Goal: Information Seeking & Learning: Learn about a topic

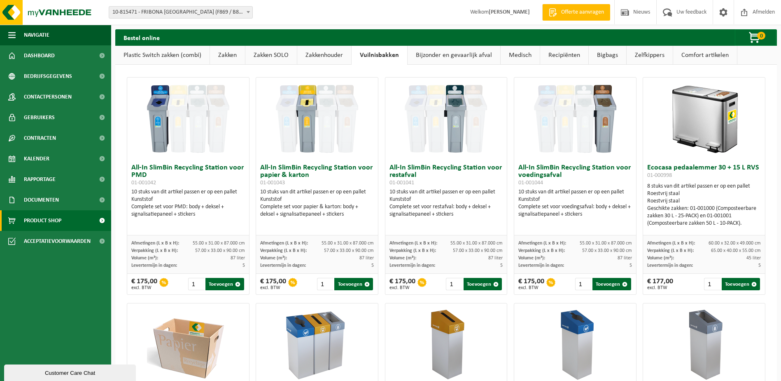
click at [334, 55] on link "Zakkenhouder" at bounding box center [324, 55] width 54 height 19
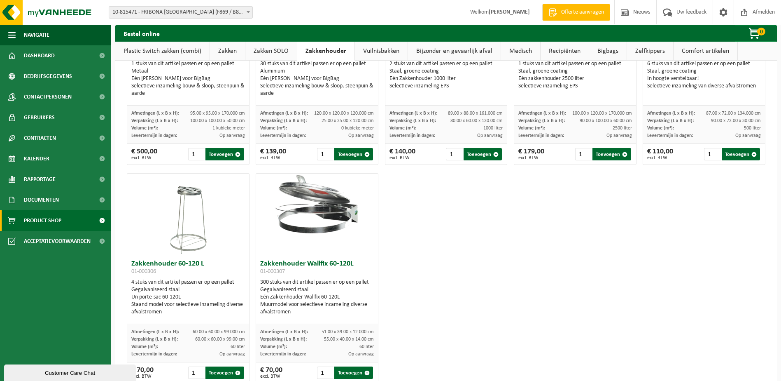
scroll to position [124, 0]
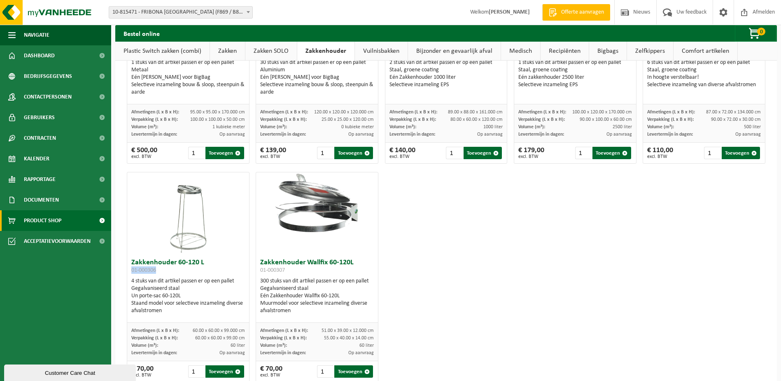
drag, startPoint x: 158, startPoint y: 269, endPoint x: 131, endPoint y: 269, distance: 26.8
click at [131, 269] on h3 "Zakkenhouder 60-120 L 01-000306" at bounding box center [188, 267] width 114 height 16
drag, startPoint x: 131, startPoint y: 269, endPoint x: 146, endPoint y: 269, distance: 15.2
copy span "01-000306"
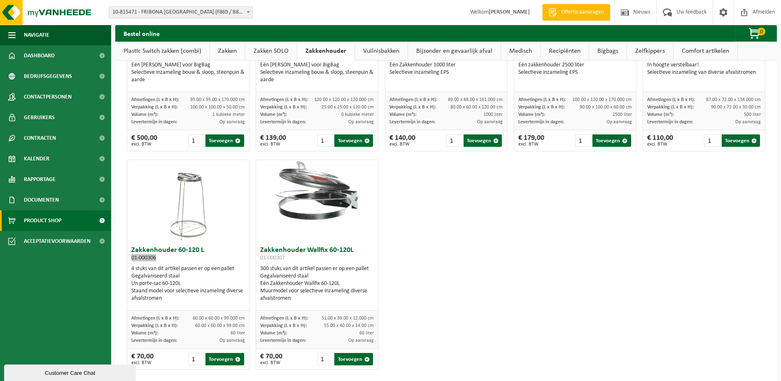
scroll to position [145, 0]
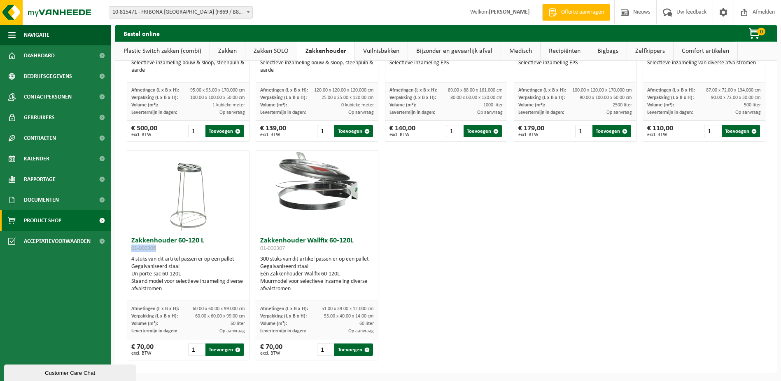
click at [285, 245] on h3 "Zakkenhouder Wallfix 60-120L 01-000307" at bounding box center [317, 245] width 114 height 16
drag, startPoint x: 285, startPoint y: 248, endPoint x: 259, endPoint y: 250, distance: 26.0
click at [260, 250] on h3 "Zakkenhouder Wallfix 60-120L 01-000307" at bounding box center [317, 245] width 114 height 16
drag, startPoint x: 259, startPoint y: 250, endPoint x: 266, endPoint y: 250, distance: 6.6
copy span "01-000307"
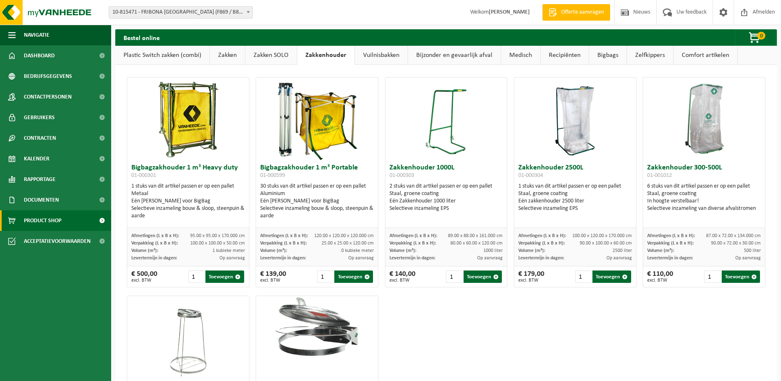
scroll to position [41, 0]
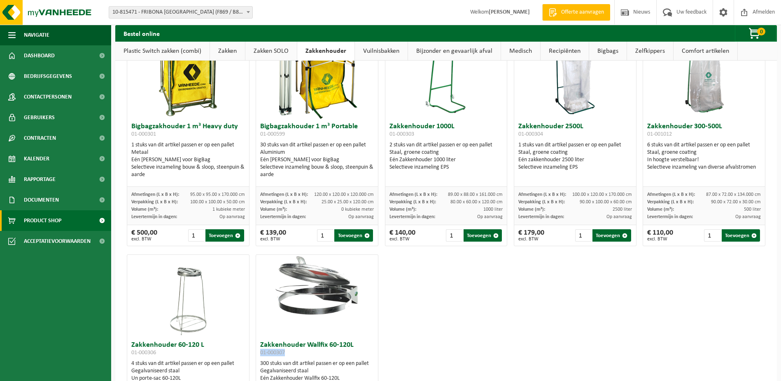
drag, startPoint x: 194, startPoint y: 310, endPoint x: 196, endPoint y: 301, distance: 9.7
click at [194, 310] on img at bounding box center [188, 296] width 41 height 82
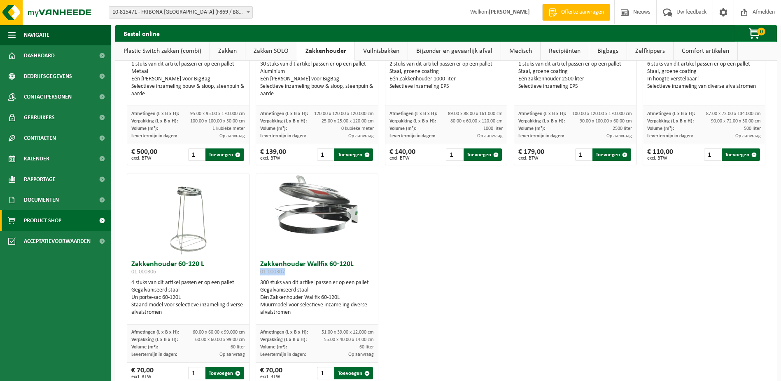
scroll to position [145, 0]
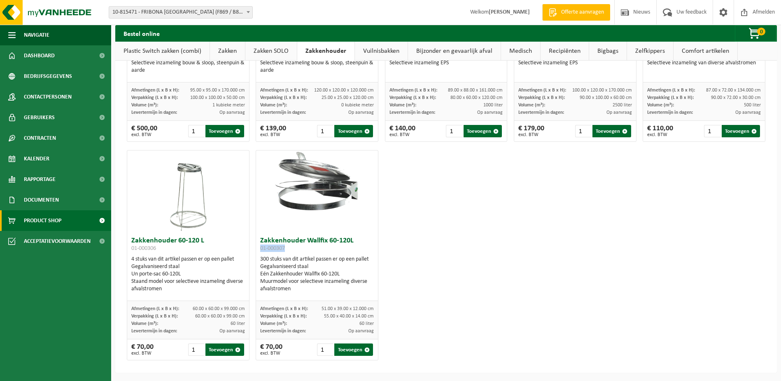
click at [290, 249] on h3 "Zakkenhouder Wallfix 60-120L 01-000307" at bounding box center [317, 245] width 114 height 16
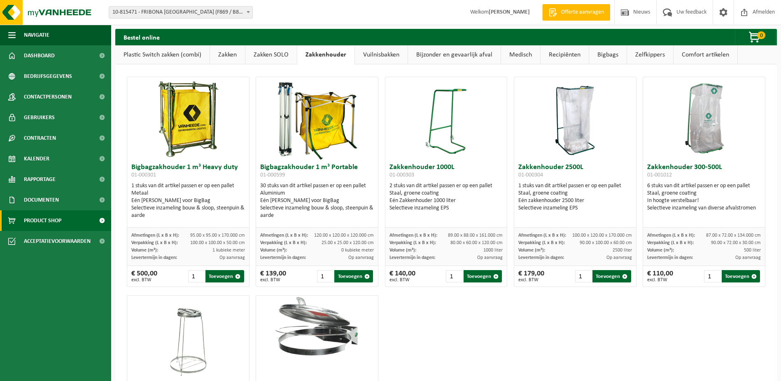
scroll to position [0, 0]
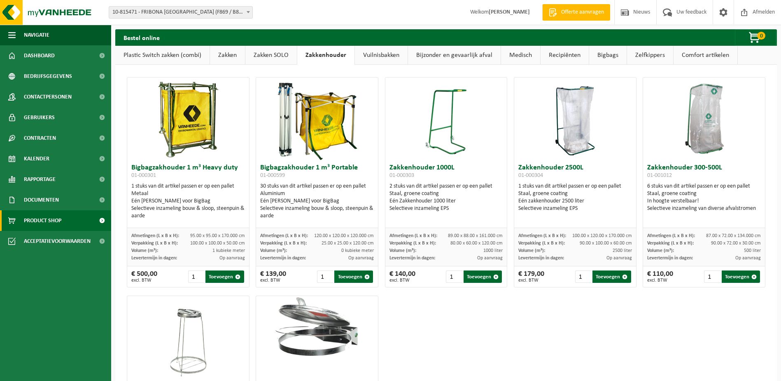
drag, startPoint x: 269, startPoint y: 57, endPoint x: 253, endPoint y: 56, distance: 16.6
click at [269, 57] on link "Zakken SOLO" at bounding box center [271, 55] width 51 height 19
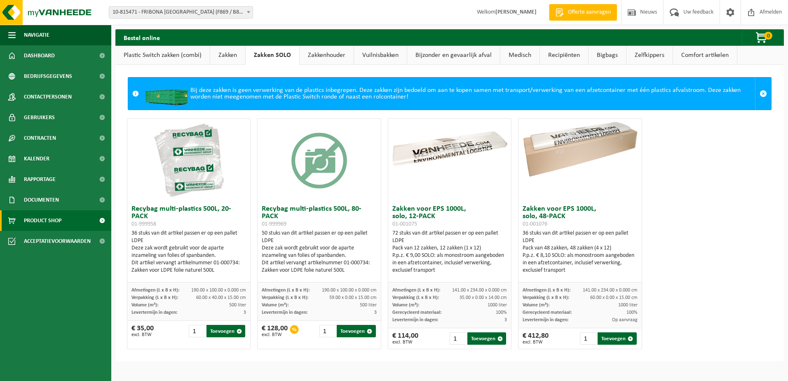
click at [225, 55] on link "Zakken" at bounding box center [227, 55] width 35 height 19
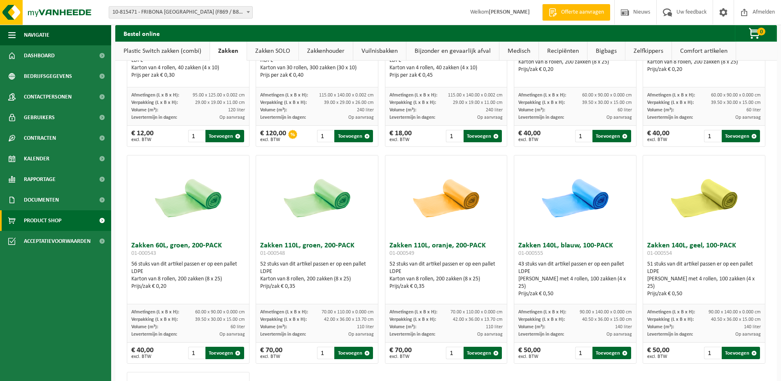
scroll to position [824, 0]
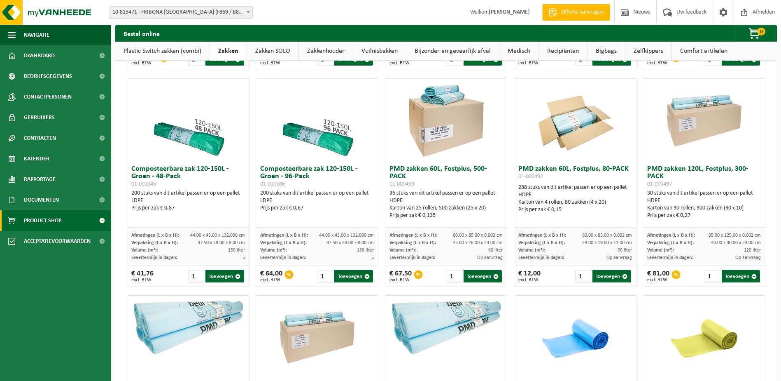
click at [168, 53] on link "Plastic Switch zakken (combi)" at bounding box center [162, 51] width 94 height 19
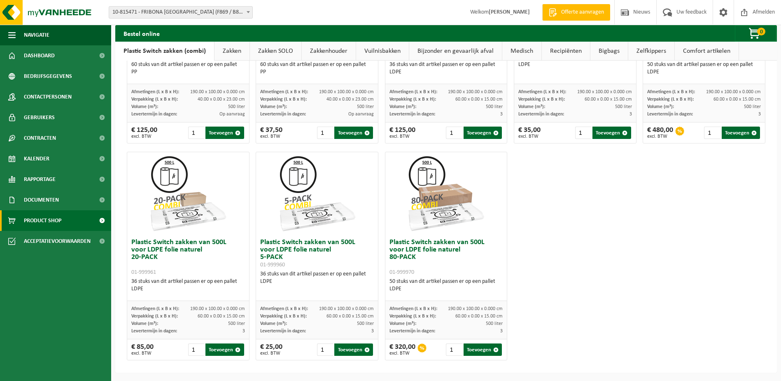
scroll to position [393, 0]
click at [693, 50] on link "Comfort artikelen" at bounding box center [707, 51] width 64 height 19
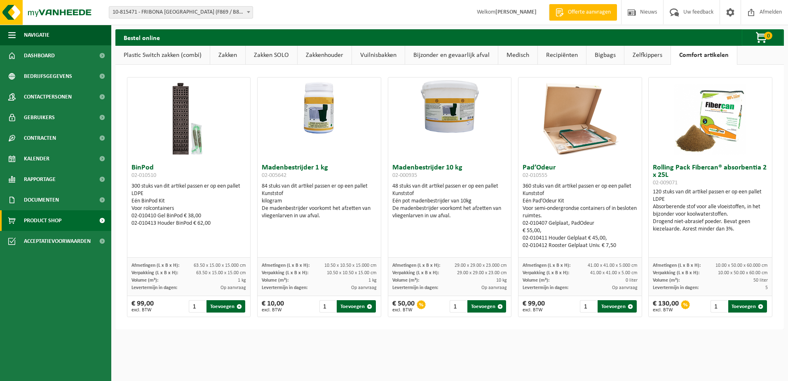
click at [644, 56] on link "Zelfkippers" at bounding box center [647, 55] width 46 height 19
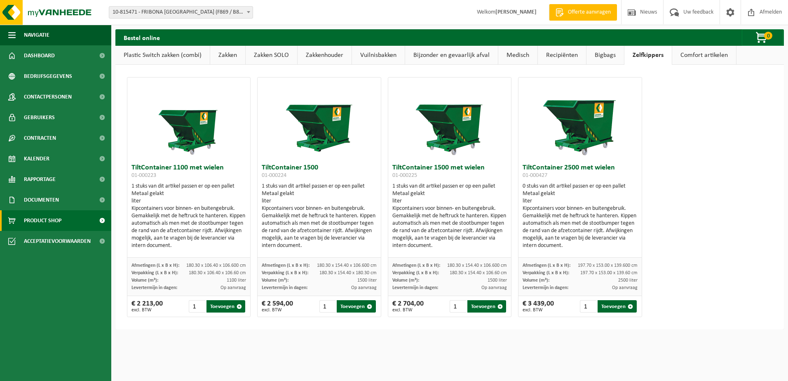
click at [608, 52] on link "Bigbags" at bounding box center [604, 55] width 37 height 19
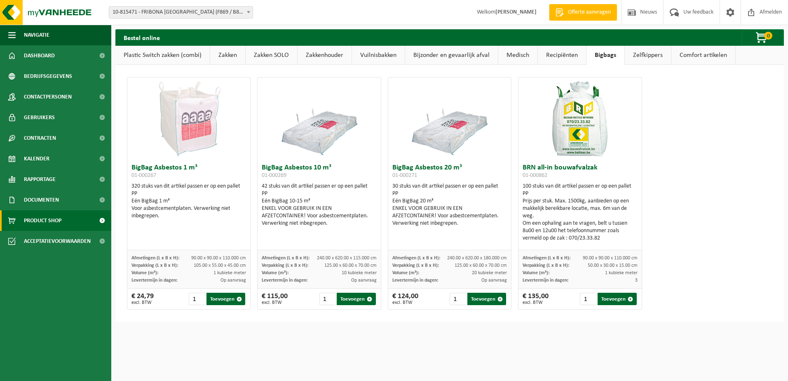
click at [561, 53] on link "Recipiënten" at bounding box center [562, 55] width 48 height 19
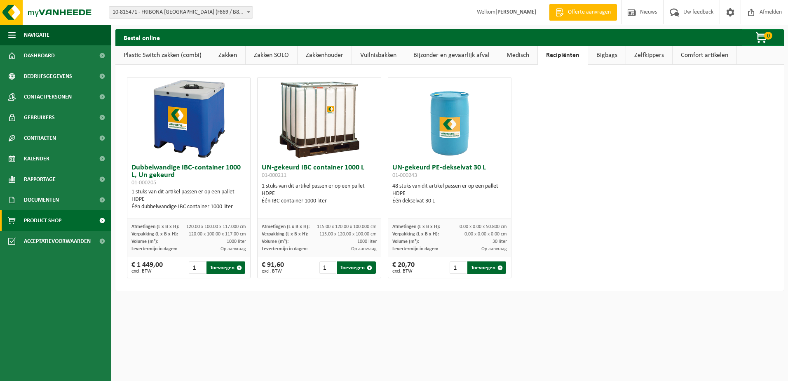
click at [513, 55] on link "Medisch" at bounding box center [517, 55] width 39 height 19
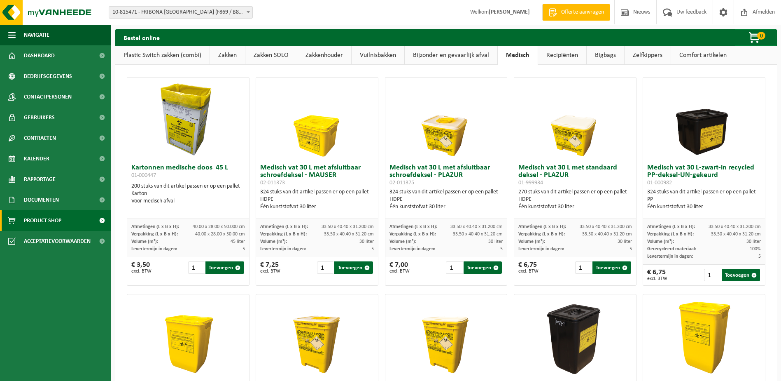
click at [472, 56] on link "Bijzonder en gevaarlijk afval" at bounding box center [451, 55] width 93 height 19
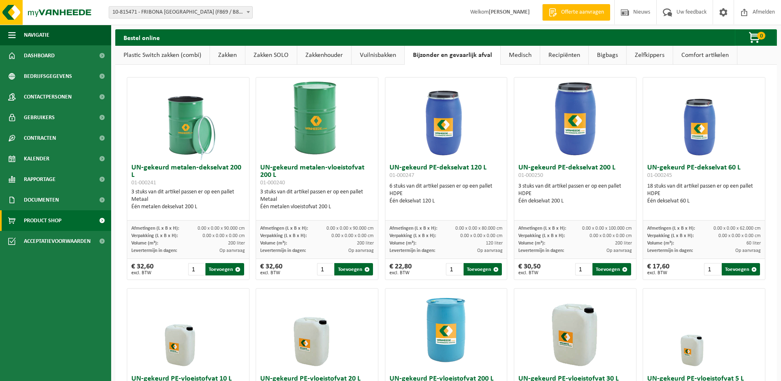
click at [386, 52] on link "Vuilnisbakken" at bounding box center [378, 55] width 53 height 19
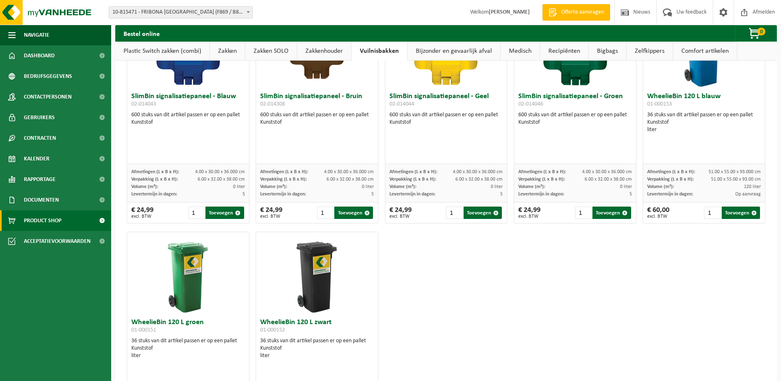
scroll to position [1063, 0]
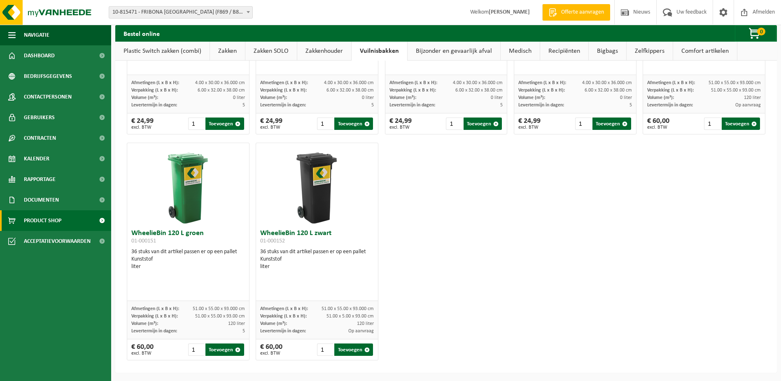
click at [322, 51] on link "Zakkenhouder" at bounding box center [324, 51] width 54 height 19
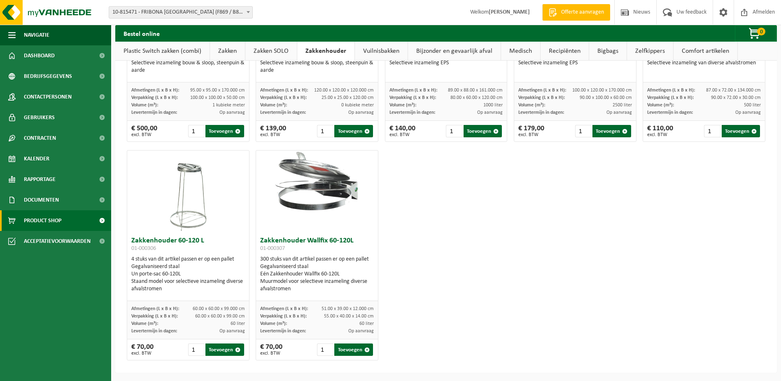
click at [203, 199] on img at bounding box center [188, 191] width 41 height 82
click at [201, 198] on img at bounding box center [188, 191] width 41 height 82
drag, startPoint x: 132, startPoint y: 241, endPoint x: 190, endPoint y: 287, distance: 74.1
click at [190, 287] on div "Zakkenhouder 60-120 L 01-000306 4 stuks van dit artikel passen er op een pallet…" at bounding box center [188, 267] width 122 height 68
drag, startPoint x: 190, startPoint y: 287, endPoint x: 175, endPoint y: 281, distance: 15.7
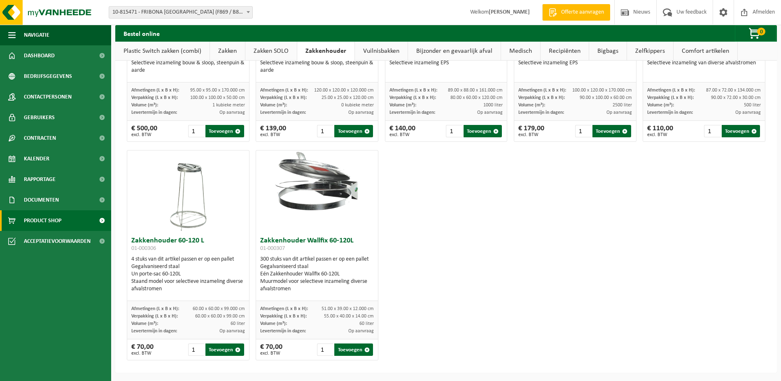
copy div "Zakkenhouder 60-120 L 01-000306 4 stuks van dit artikel passen er op een pallet…"
click at [402, 240] on div "Bigbagzakhouder 1 m³ Heavy duty 01-000301 1 stuks van dit artikel passen er op …" at bounding box center [447, 145] width 646 height 437
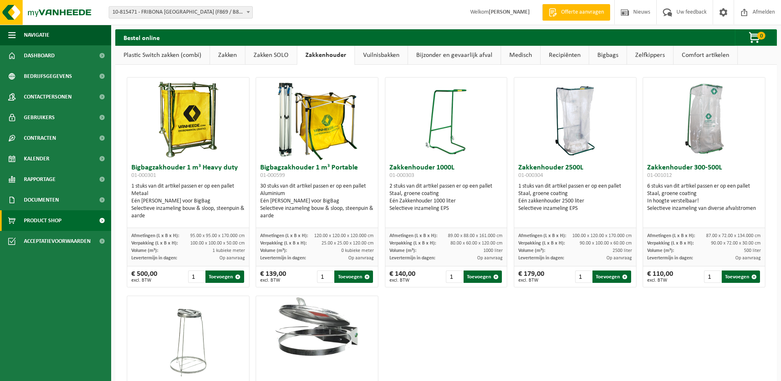
click at [388, 51] on link "Vuilnisbakken" at bounding box center [381, 55] width 53 height 19
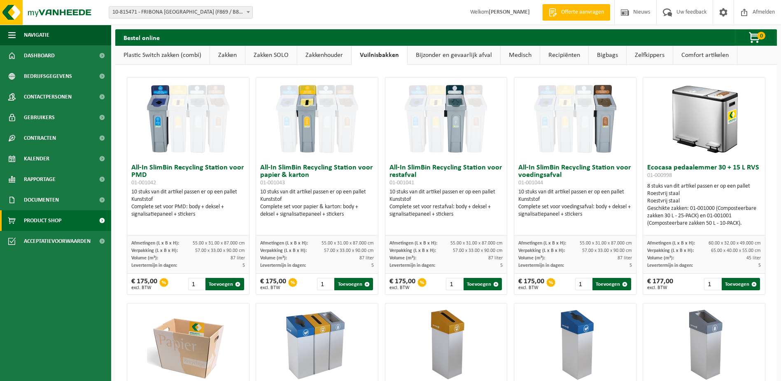
click at [452, 54] on link "Bijzonder en gevaarlijk afval" at bounding box center [454, 55] width 93 height 19
